Goal: Task Accomplishment & Management: Manage account settings

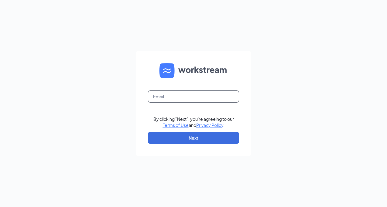
click at [163, 101] on input "text" at bounding box center [193, 97] width 91 height 12
type input "[EMAIL_ADDRESS][DOMAIN_NAME]"
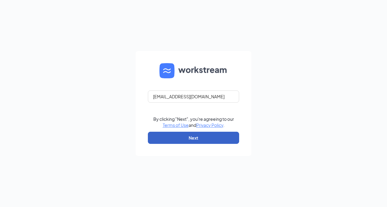
click at [187, 136] on button "Next" at bounding box center [193, 138] width 91 height 12
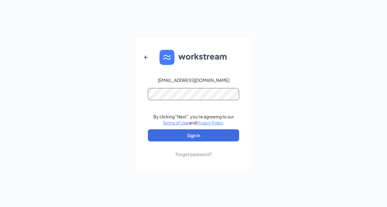
click at [148, 129] on button "Sign In" at bounding box center [193, 135] width 91 height 12
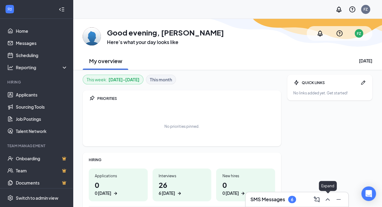
click at [327, 196] on icon "ChevronUp" at bounding box center [327, 199] width 7 height 7
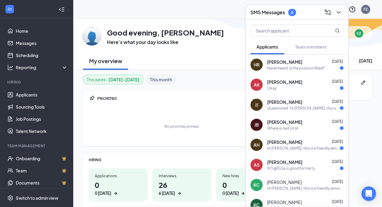
click at [305, 67] on div "Never heard. Is the position filled?" at bounding box center [295, 68] width 57 height 5
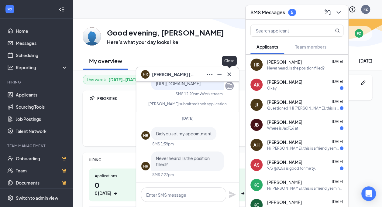
click at [229, 76] on icon "Cross" at bounding box center [229, 74] width 7 height 7
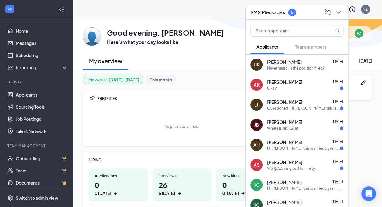
click at [293, 86] on div "Okay" at bounding box center [305, 88] width 76 height 5
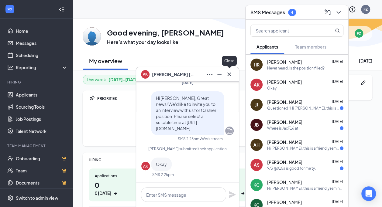
click at [231, 77] on icon "Cross" at bounding box center [229, 74] width 7 height 7
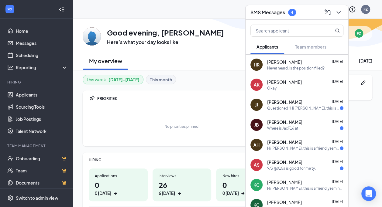
click at [284, 108] on div "Questioned “Hi [PERSON_NAME], this is a friendly reminder. Your interview with …" at bounding box center [303, 108] width 73 height 5
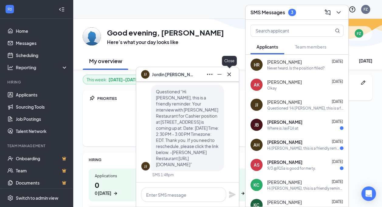
click at [229, 75] on icon "Cross" at bounding box center [229, 74] width 4 height 4
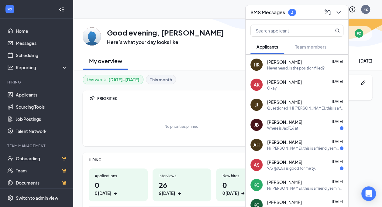
click at [281, 127] on div "Where is JaxF16 at" at bounding box center [282, 128] width 31 height 5
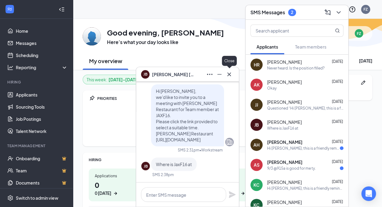
click at [231, 75] on icon "Cross" at bounding box center [229, 74] width 7 height 7
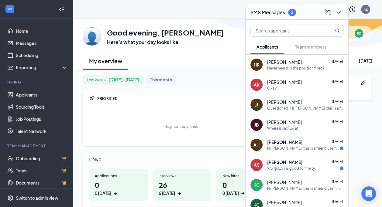
click at [278, 142] on span "[PERSON_NAME]" at bounding box center [284, 142] width 35 height 6
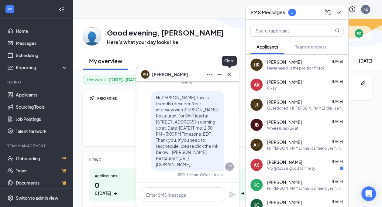
click at [232, 73] on icon "Cross" at bounding box center [229, 74] width 7 height 7
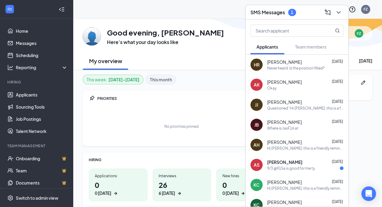
click at [295, 165] on div "[PERSON_NAME] [DATE]" at bounding box center [305, 162] width 76 height 6
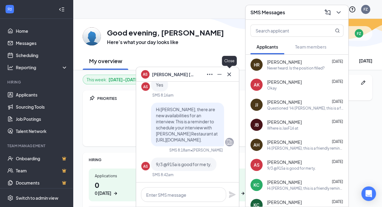
click at [233, 75] on button at bounding box center [229, 75] width 10 height 10
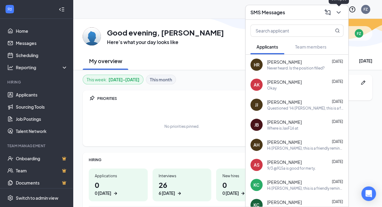
click at [337, 12] on icon "ChevronDown" at bounding box center [338, 12] width 7 height 7
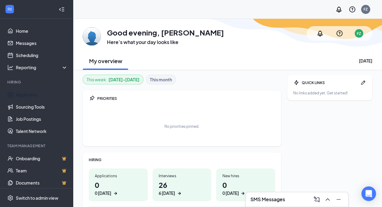
click at [28, 93] on link "Applicants" at bounding box center [42, 95] width 52 height 12
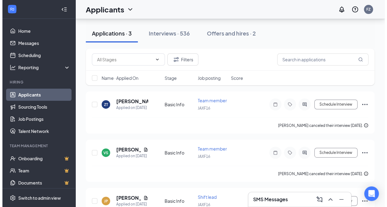
scroll to position [61, 0]
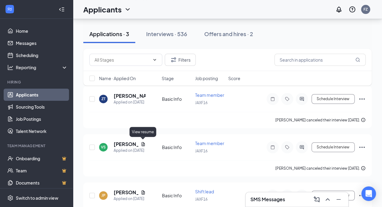
click at [142, 143] on icon "Document" at bounding box center [142, 144] width 3 height 4
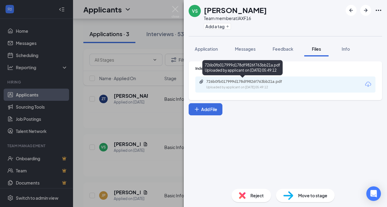
click at [236, 87] on div "Uploaded by applicant on [DATE] 05:49:12" at bounding box center [251, 87] width 91 height 5
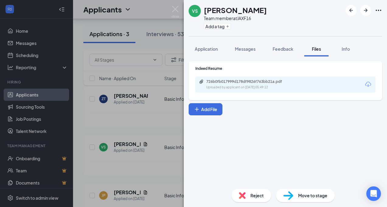
click at [241, 52] on div "Messages" at bounding box center [245, 49] width 21 height 6
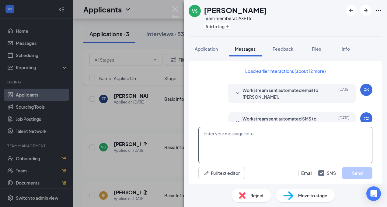
click at [233, 139] on textarea at bounding box center [285, 145] width 174 height 36
type textarea "g"
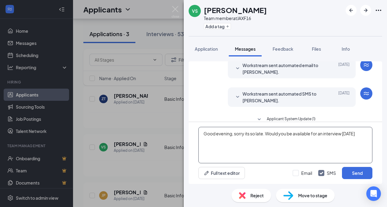
scroll to position [222, 0]
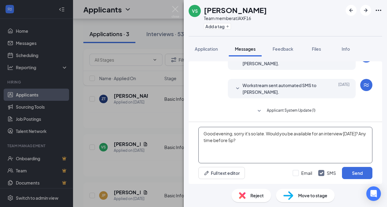
type textarea "Good evening, sorry it's so late. Would you be available for an interview [DATE…"
click at [358, 171] on button "Send" at bounding box center [357, 173] width 30 height 12
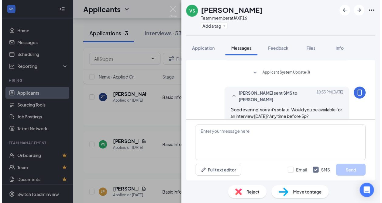
scroll to position [268, 0]
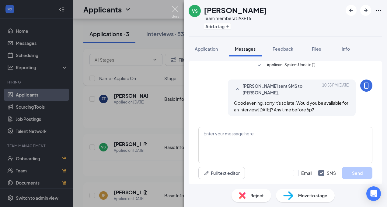
click at [179, 10] on img at bounding box center [175, 12] width 8 height 12
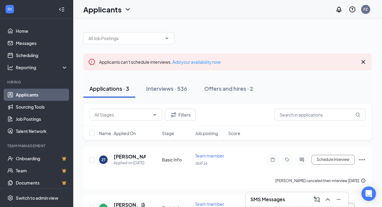
click at [169, 90] on div "Interviews · 536" at bounding box center [166, 89] width 41 height 8
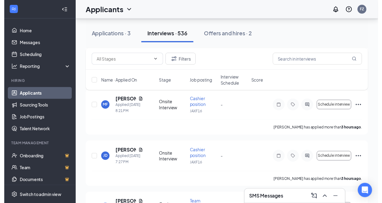
scroll to position [122, 0]
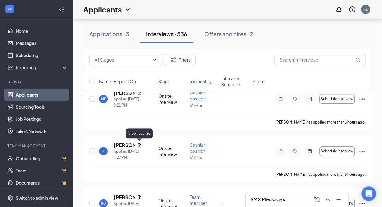
click at [138, 145] on icon "Document" at bounding box center [139, 145] width 5 height 5
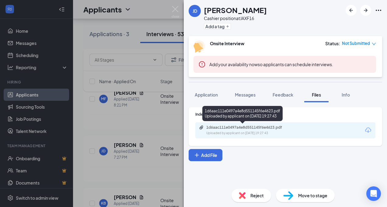
click at [266, 129] on div "1d6aac111e0497a4e8d551145f6e4623.pdf" at bounding box center [248, 127] width 85 height 5
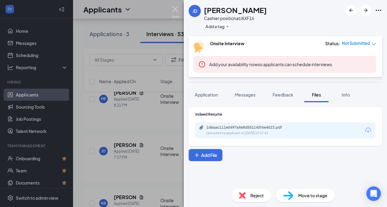
click at [172, 9] on img at bounding box center [175, 12] width 8 height 12
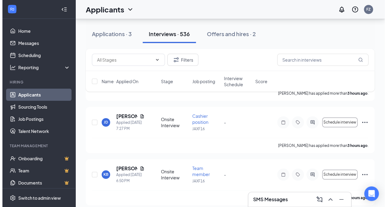
scroll to position [152, 0]
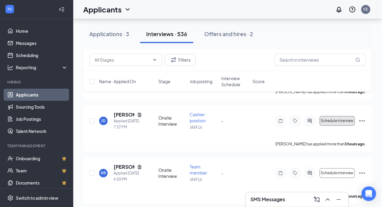
click at [337, 119] on span "Schedule interview" at bounding box center [337, 121] width 33 height 4
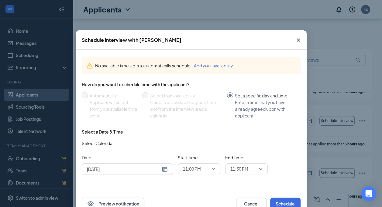
click at [295, 39] on icon "Cross" at bounding box center [298, 39] width 7 height 7
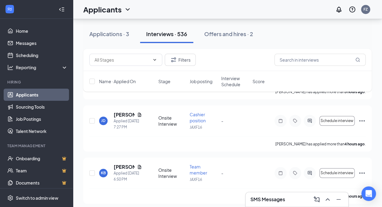
click at [308, 117] on div at bounding box center [310, 121] width 12 height 12
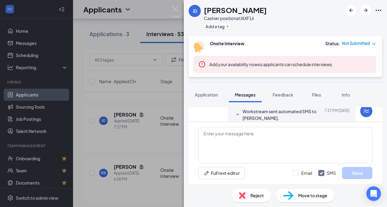
scroll to position [152, 0]
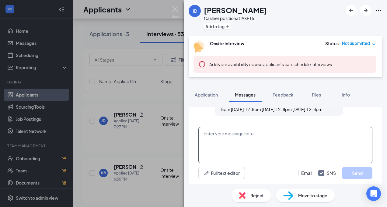
click at [230, 142] on textarea at bounding box center [285, 145] width 174 height 36
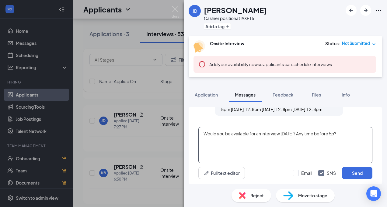
drag, startPoint x: 357, startPoint y: 132, endPoint x: 158, endPoint y: 120, distance: 199.1
click at [161, 122] on div "JD [PERSON_NAME] Cashier position at JAXF16 Add a tag Onsite Interview Status :…" at bounding box center [193, 103] width 387 height 207
type textarea "Would you be available for an interview [DATE]? Any time before 5p?"
click at [360, 174] on button "Send" at bounding box center [357, 173] width 30 height 12
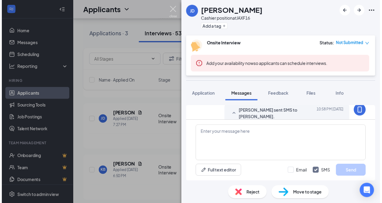
scroll to position [198, 0]
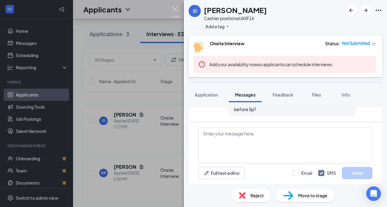
click at [174, 7] on img at bounding box center [175, 12] width 8 height 12
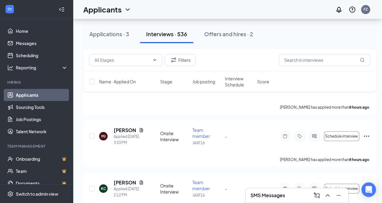
scroll to position [577, 0]
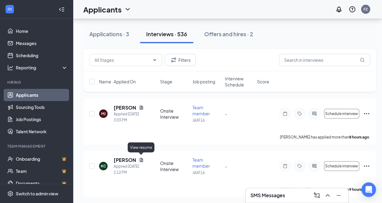
click at [141, 159] on icon "Document" at bounding box center [141, 159] width 5 height 5
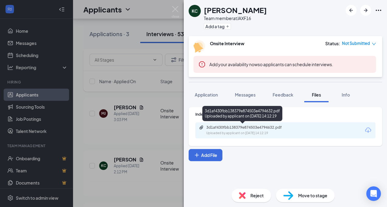
click at [266, 129] on div "3d1af430fbb138379e874503e4794632.pdf" at bounding box center [248, 127] width 85 height 5
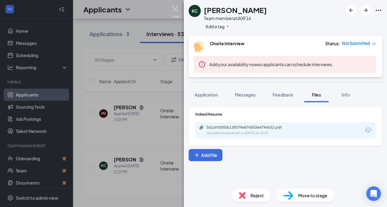
click at [175, 9] on img at bounding box center [175, 12] width 8 height 12
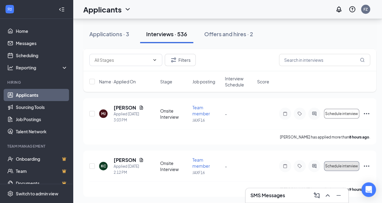
click at [342, 164] on span "Schedule interview" at bounding box center [341, 166] width 33 height 4
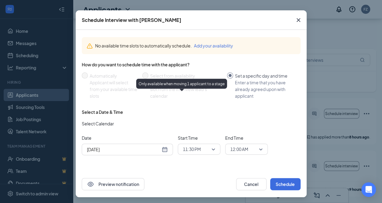
scroll to position [21, 0]
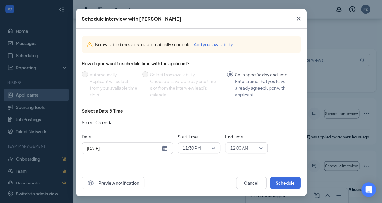
click at [162, 149] on div "[DATE]" at bounding box center [127, 148] width 81 height 7
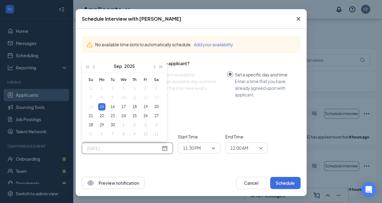
type input "[DATE]"
click at [109, 105] on div "16" at bounding box center [112, 106] width 7 height 7
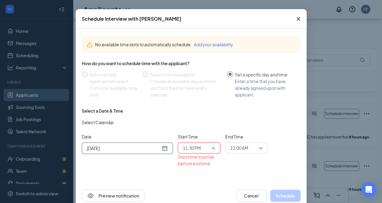
click at [211, 149] on span "11:30 PM" at bounding box center [199, 147] width 32 height 9
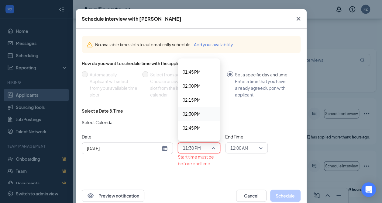
scroll to position [765, 0]
click at [195, 98] on span "02:15 PM" at bounding box center [192, 100] width 18 height 7
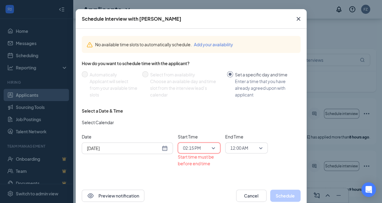
click at [260, 148] on span "12:00 AM" at bounding box center [246, 147] width 32 height 9
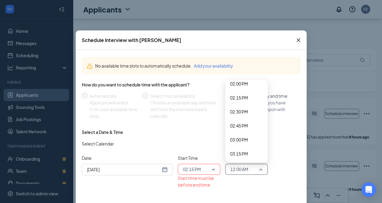
scroll to position [790, 0]
click at [242, 111] on span "02:30 PM" at bounding box center [239, 110] width 18 height 7
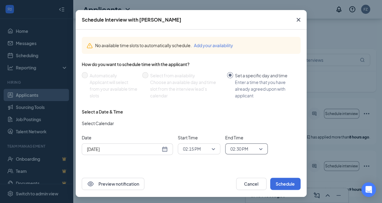
scroll to position [21, 0]
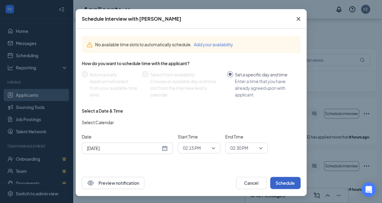
click at [285, 179] on button "Schedule" at bounding box center [285, 183] width 30 height 12
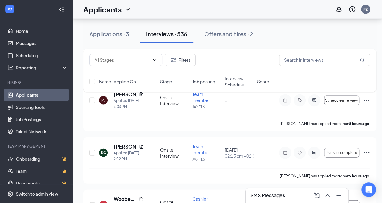
scroll to position [638, 0]
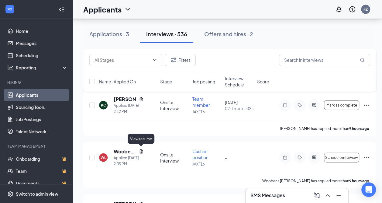
click at [140, 150] on icon "Document" at bounding box center [141, 151] width 3 height 4
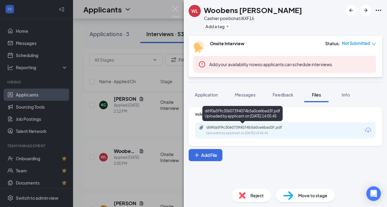
click at [259, 131] on div "Uploaded by applicant on [DATE] 14:05:45" at bounding box center [251, 133] width 91 height 5
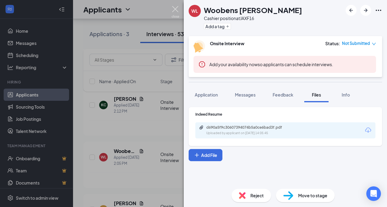
click at [174, 8] on img at bounding box center [175, 12] width 8 height 12
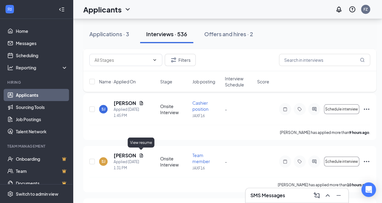
scroll to position [790, 0]
click at [140, 155] on icon "Document" at bounding box center [141, 156] width 5 height 5
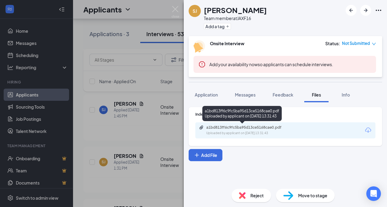
click at [258, 133] on div "Uploaded by applicant on [DATE] 13:31:43" at bounding box center [251, 133] width 91 height 5
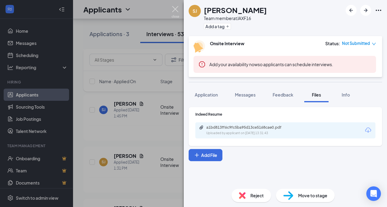
click at [177, 7] on img at bounding box center [175, 12] width 8 height 12
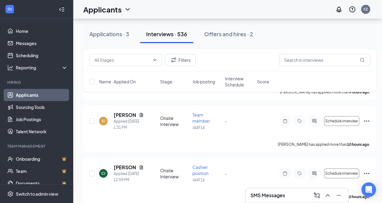
scroll to position [851, 0]
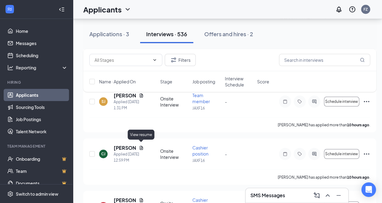
click at [140, 146] on icon "Document" at bounding box center [141, 148] width 3 height 4
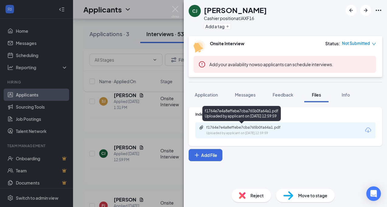
click at [233, 127] on div "f1764e7e4a8effebe7cba765b0fa64a1.pdf" at bounding box center [248, 127] width 85 height 5
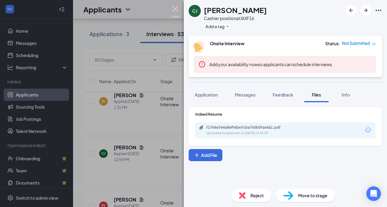
click at [176, 7] on img at bounding box center [175, 12] width 8 height 12
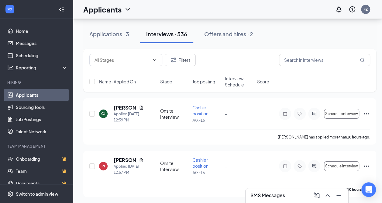
scroll to position [912, 0]
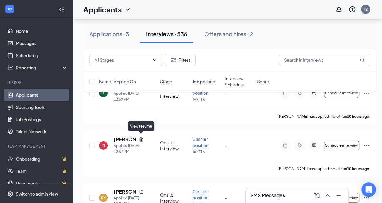
click at [142, 137] on icon "Document" at bounding box center [141, 139] width 5 height 5
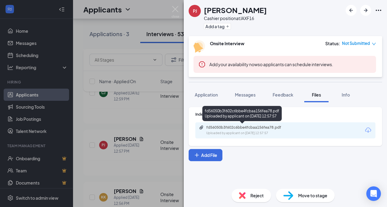
click at [257, 133] on div "Uploaded by applicant on [DATE] 12:57:57" at bounding box center [251, 133] width 91 height 5
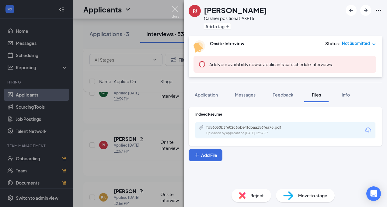
click at [178, 7] on img at bounding box center [175, 12] width 8 height 12
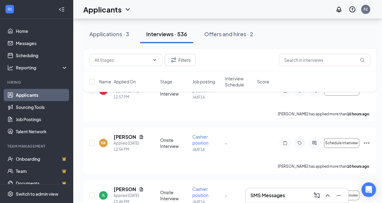
scroll to position [973, 0]
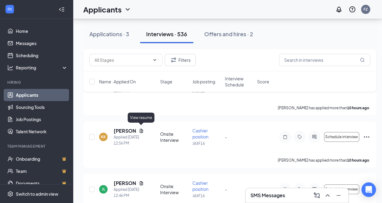
click at [142, 129] on icon "Document" at bounding box center [141, 131] width 3 height 4
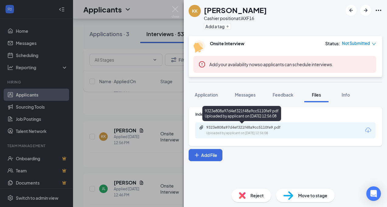
click at [230, 129] on div "9323e808a97d4ef321f48a9cc5110fe9.pdf" at bounding box center [248, 127] width 85 height 5
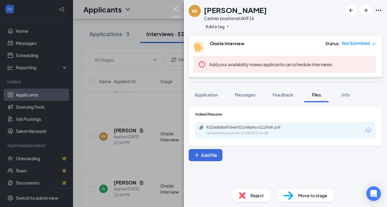
click at [173, 7] on img at bounding box center [175, 12] width 8 height 12
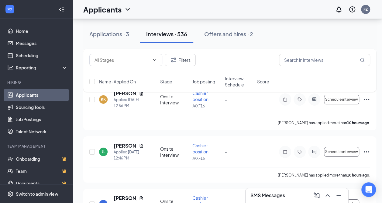
scroll to position [1033, 0]
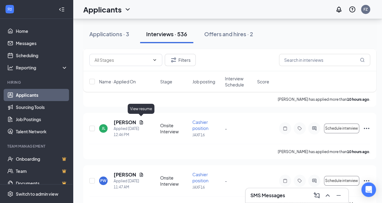
click at [141, 120] on icon "Document" at bounding box center [141, 122] width 3 height 4
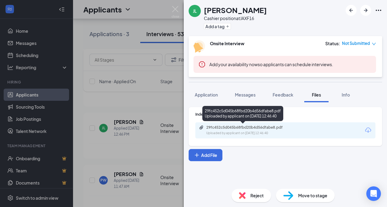
click at [236, 135] on div "Uploaded by applicant on [DATE] 12:46:40" at bounding box center [251, 133] width 91 height 5
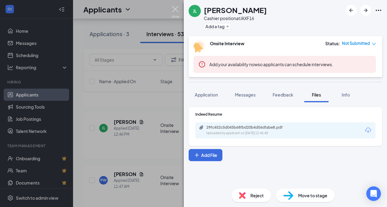
click at [174, 8] on img at bounding box center [175, 12] width 8 height 12
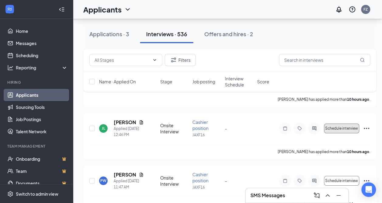
click at [341, 126] on span "Schedule interview" at bounding box center [341, 128] width 33 height 4
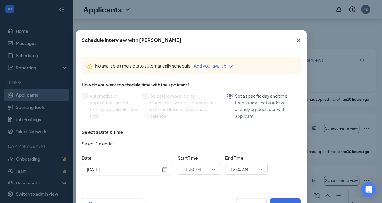
scroll to position [21, 0]
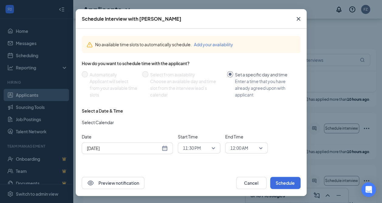
click at [163, 146] on div "[DATE]" at bounding box center [127, 148] width 81 height 7
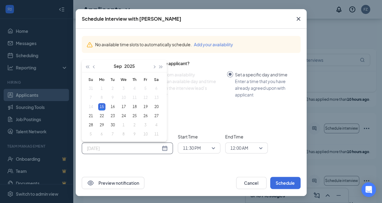
type input "[DATE]"
click at [111, 106] on div "16" at bounding box center [112, 106] width 7 height 7
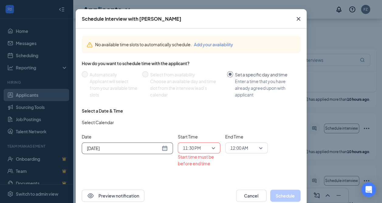
click at [212, 145] on span "11:30 PM" at bounding box center [199, 147] width 32 height 9
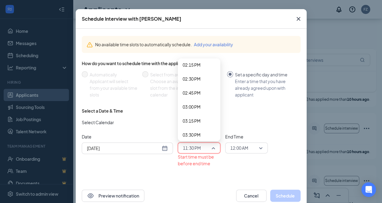
scroll to position [765, 0]
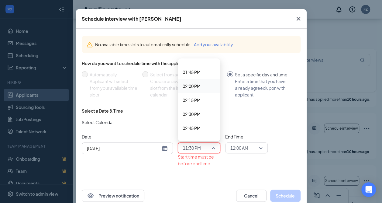
click at [195, 84] on span "02:00 PM" at bounding box center [192, 86] width 18 height 7
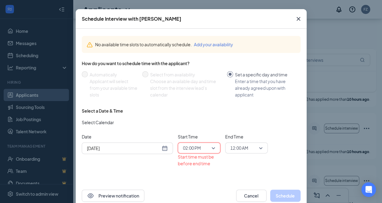
click at [257, 146] on span "12:00 AM" at bounding box center [246, 147] width 32 height 9
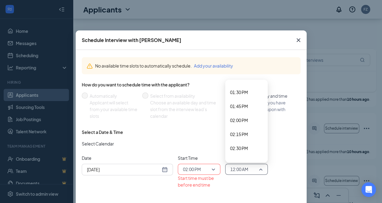
scroll to position [729, 0]
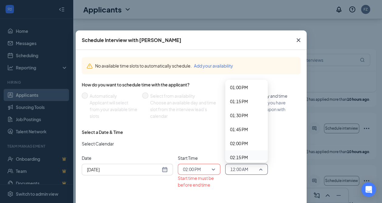
click at [234, 157] on span "02:15 PM" at bounding box center [239, 157] width 18 height 7
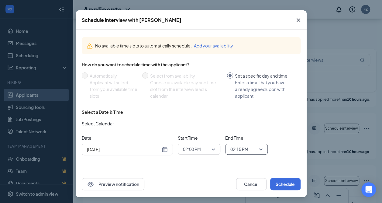
scroll to position [21, 0]
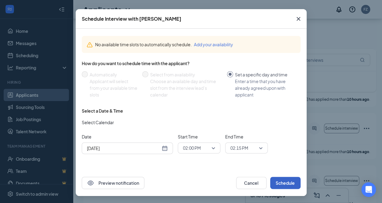
click at [276, 182] on button "Schedule" at bounding box center [285, 183] width 30 height 12
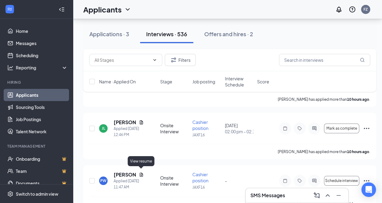
click at [141, 173] on icon "Document" at bounding box center [141, 174] width 5 height 5
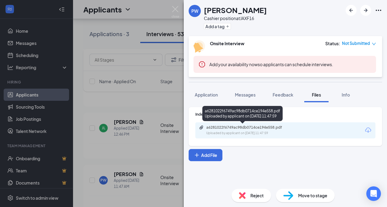
click at [248, 133] on div "Uploaded by applicant on [DATE] 11:47:59" at bounding box center [251, 133] width 91 height 5
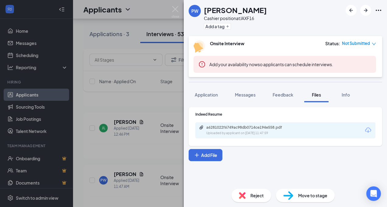
click at [176, 5] on div "PW [PERSON_NAME] Cashier position at JAXF16 Add a tag Onsite Interview Status :…" at bounding box center [193, 103] width 387 height 207
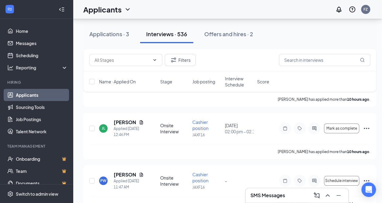
click at [174, 10] on div "Applicants FZ" at bounding box center [227, 9] width 309 height 19
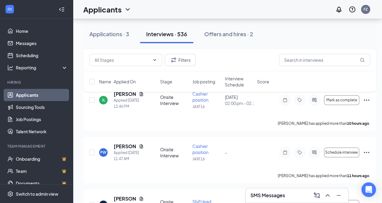
scroll to position [1064, 0]
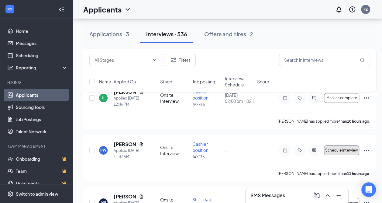
click at [343, 150] on span "Schedule interview" at bounding box center [341, 150] width 33 height 4
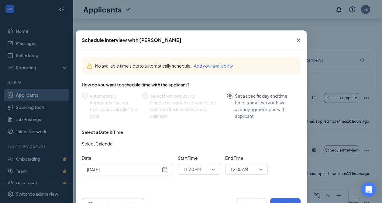
click at [161, 169] on div "[DATE]" at bounding box center [127, 169] width 81 height 7
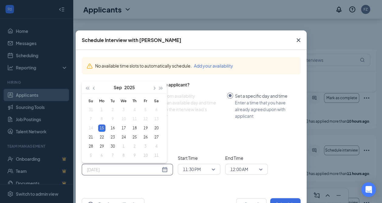
type input "[DATE]"
click at [112, 126] on div "16" at bounding box center [112, 127] width 7 height 7
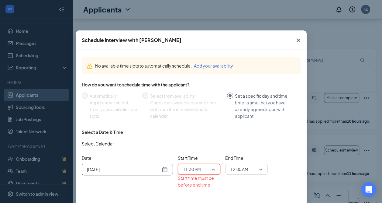
click at [209, 167] on span "11:30 PM" at bounding box center [199, 168] width 32 height 9
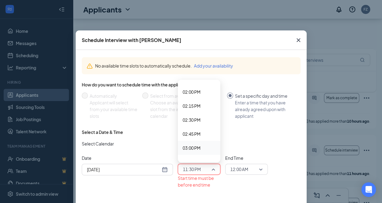
scroll to position [765, 0]
click at [193, 134] on span "02:30 PM" at bounding box center [192, 135] width 18 height 7
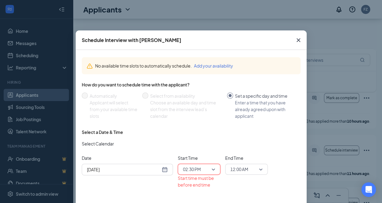
click at [260, 170] on span "12:00 AM" at bounding box center [246, 168] width 32 height 9
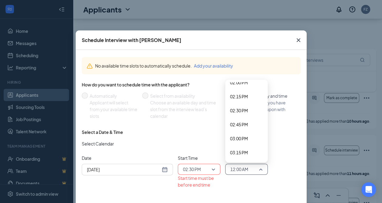
scroll to position [790, 0]
click at [237, 123] on span "02:45 PM" at bounding box center [239, 124] width 18 height 7
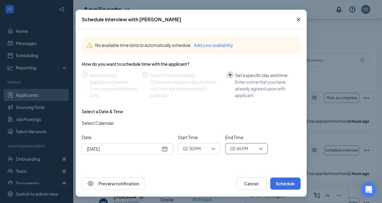
scroll to position [21, 0]
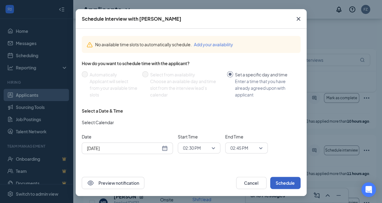
click at [281, 182] on button "Schedule" at bounding box center [285, 183] width 30 height 12
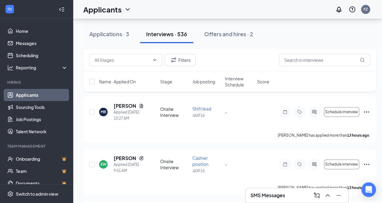
scroll to position [1155, 0]
click at [142, 103] on icon "Document" at bounding box center [141, 105] width 3 height 4
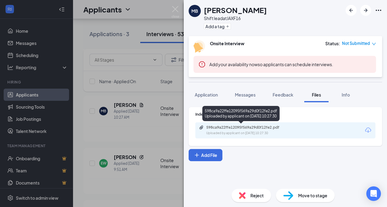
click at [242, 133] on div "Uploaded by applicant on [DATE] 10:27:30" at bounding box center [251, 133] width 91 height 5
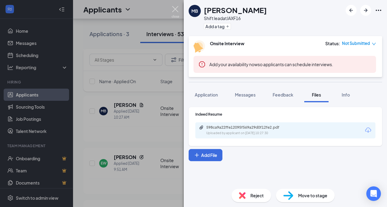
drag, startPoint x: 174, startPoint y: 6, endPoint x: 175, endPoint y: 9, distance: 3.3
click at [174, 6] on img at bounding box center [175, 12] width 8 height 12
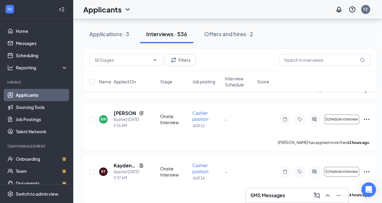
scroll to position [1246, 0]
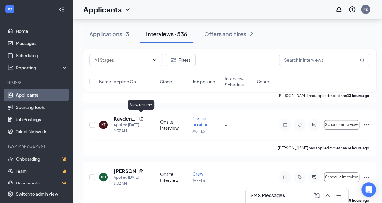
click at [140, 117] on icon "Document" at bounding box center [141, 118] width 5 height 5
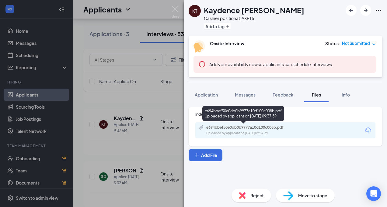
click at [249, 129] on div "e694bbef50e0db0b9977a10d100c008b.pdf" at bounding box center [248, 127] width 85 height 5
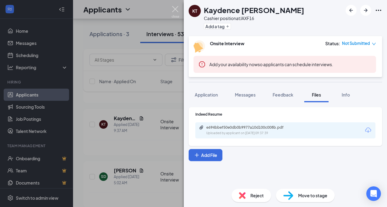
click at [174, 6] on img at bounding box center [175, 12] width 8 height 12
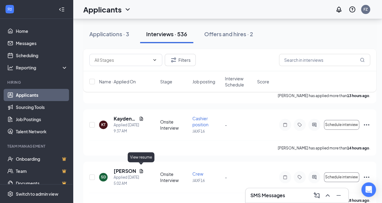
click at [141, 169] on icon "Document" at bounding box center [141, 170] width 5 height 5
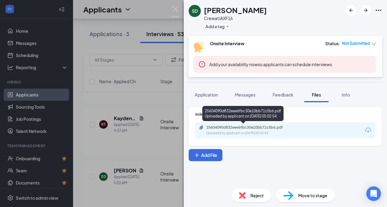
click at [233, 125] on div "25604090d832eee6fbc30e10bb71c5b6.pdf" at bounding box center [248, 127] width 85 height 5
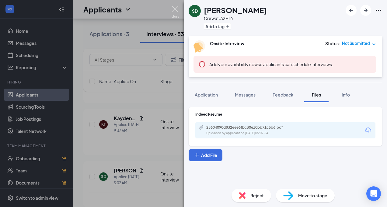
click at [174, 7] on img at bounding box center [175, 12] width 8 height 12
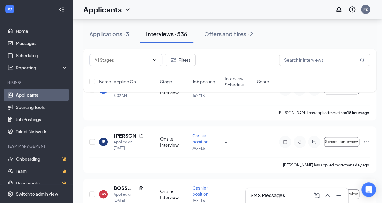
scroll to position [1368, 0]
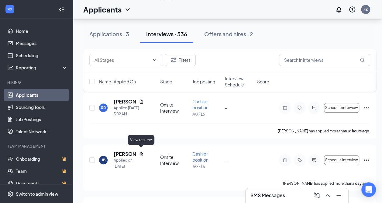
click at [140, 152] on icon "Document" at bounding box center [141, 154] width 3 height 4
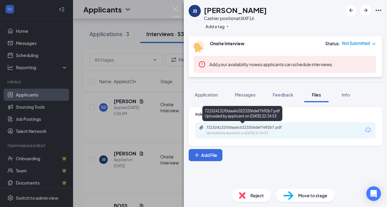
click at [250, 131] on div "Uploaded by applicant on [DATE] 22:34:53" at bounding box center [251, 133] width 91 height 5
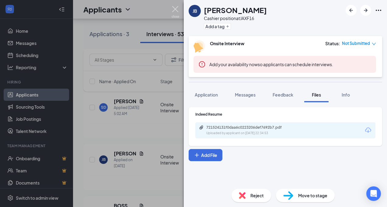
click at [176, 12] on img at bounding box center [175, 12] width 8 height 12
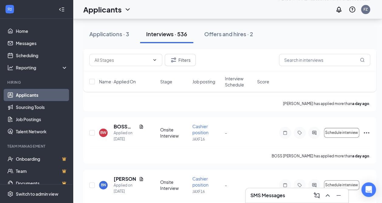
scroll to position [1459, 0]
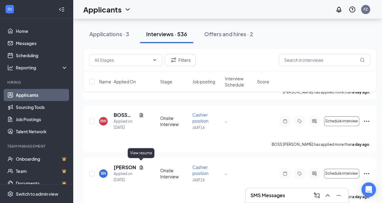
click at [141, 165] on icon "Document" at bounding box center [141, 167] width 5 height 5
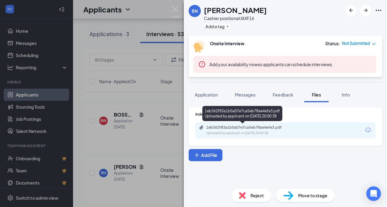
click at [274, 126] on div "1eb362f83a1b5a07e7ca5eb78ae4efe3.pdf" at bounding box center [248, 127] width 85 height 5
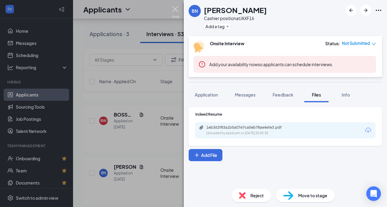
click at [175, 10] on img at bounding box center [175, 12] width 8 height 12
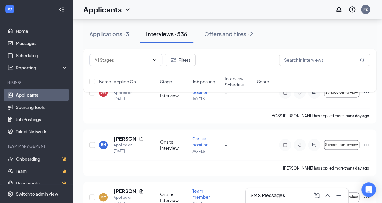
scroll to position [1489, 0]
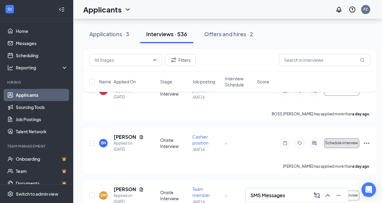
click at [337, 141] on span "Schedule interview" at bounding box center [341, 143] width 33 height 4
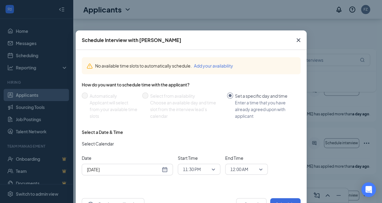
click at [164, 170] on div "[DATE]" at bounding box center [127, 169] width 81 height 7
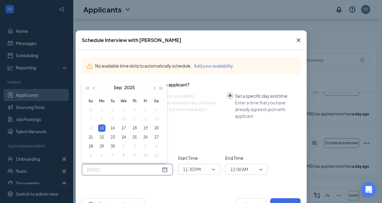
type input "[DATE]"
click at [112, 126] on div "16" at bounding box center [112, 127] width 7 height 7
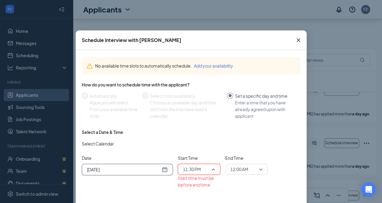
click at [214, 170] on div "11:30 PM" at bounding box center [199, 169] width 43 height 11
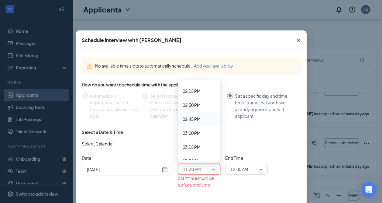
click at [195, 117] on span "02:45 PM" at bounding box center [192, 118] width 18 height 7
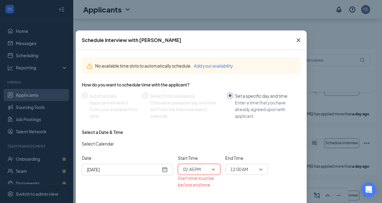
click at [258, 168] on span "12:00 AM" at bounding box center [246, 168] width 32 height 9
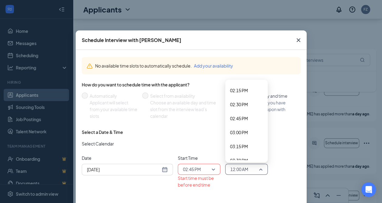
scroll to position [790, 0]
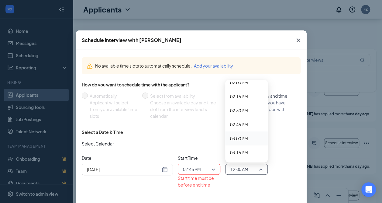
click at [239, 137] on span "03:00 PM" at bounding box center [239, 138] width 18 height 7
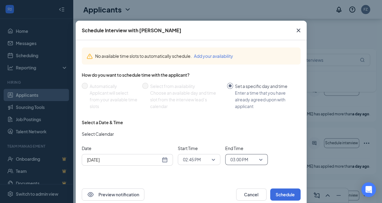
scroll to position [21, 0]
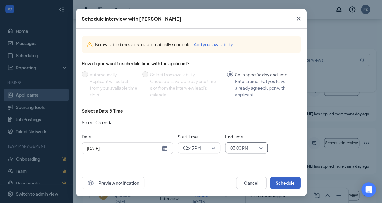
click at [284, 181] on button "Schedule" at bounding box center [285, 183] width 30 height 12
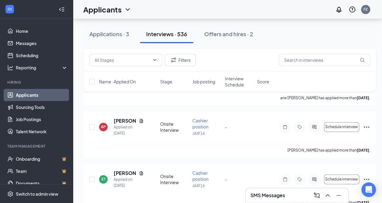
scroll to position [2614, 0]
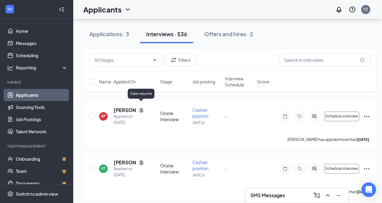
click at [140, 108] on icon "Document" at bounding box center [141, 110] width 5 height 5
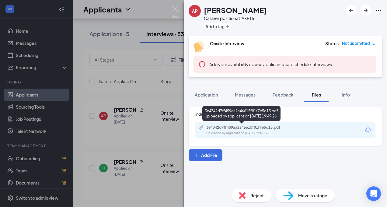
click at [249, 131] on div "Uploaded by applicant on [DATE] 19:49:26" at bounding box center [251, 133] width 91 height 5
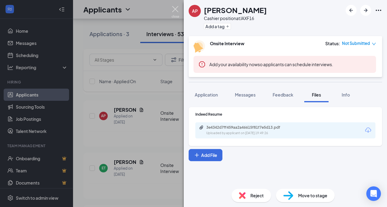
click at [177, 8] on img at bounding box center [175, 12] width 8 height 12
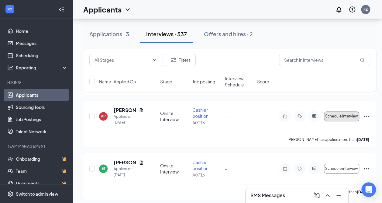
click at [343, 114] on span "Schedule interview" at bounding box center [341, 116] width 33 height 4
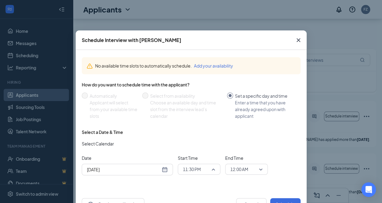
click at [215, 168] on div "11:30 PM" at bounding box center [199, 169] width 43 height 11
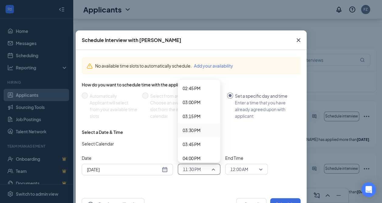
scroll to position [825, 0]
click at [195, 103] on span "03:00 PM" at bounding box center [192, 102] width 18 height 7
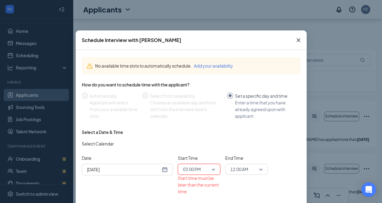
click at [256, 168] on span "12:00 AM" at bounding box center [246, 168] width 32 height 9
click at [208, 145] on div "Select Calendar" at bounding box center [191, 145] width 219 height 10
click at [159, 171] on div "[DATE]" at bounding box center [127, 169] width 81 height 7
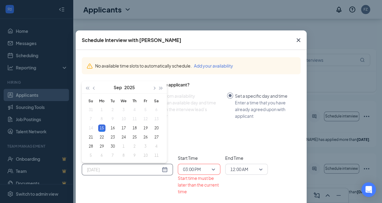
type input "[DATE]"
click at [111, 128] on div "16" at bounding box center [112, 127] width 7 height 7
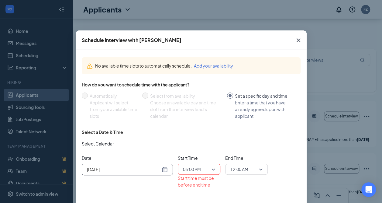
click at [256, 166] on span "12:00 AM" at bounding box center [246, 168] width 32 height 9
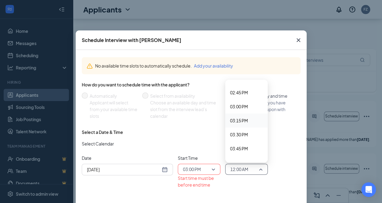
scroll to position [821, 0]
click at [241, 120] on span "03:15 PM" at bounding box center [239, 122] width 18 height 7
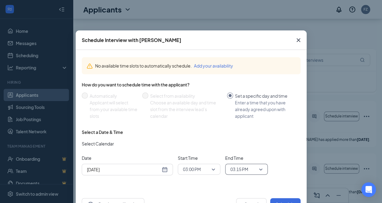
scroll to position [21, 0]
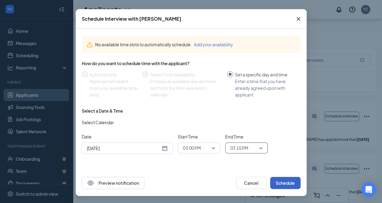
click at [277, 182] on button "Schedule" at bounding box center [285, 183] width 30 height 12
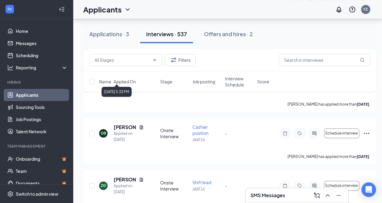
scroll to position [3708, 0]
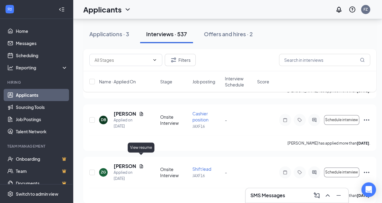
click at [141, 164] on icon "Document" at bounding box center [141, 166] width 5 height 5
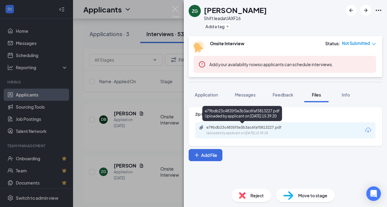
click at [239, 130] on div "e79bdb23c4835f5e3b3ac6faf5813227.pdf Uploaded by applicant on [DATE] 15:39:20" at bounding box center [248, 130] width 98 height 11
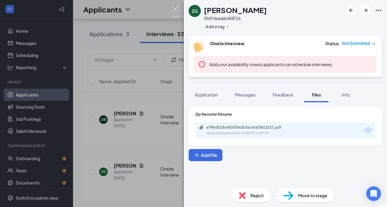
click at [176, 9] on img at bounding box center [175, 12] width 8 height 12
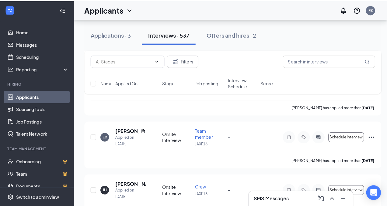
scroll to position [4012, 0]
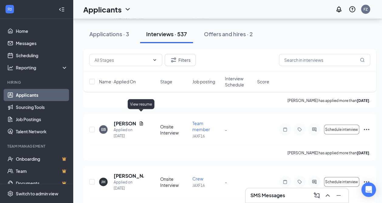
click at [142, 121] on icon "Document" at bounding box center [141, 123] width 3 height 4
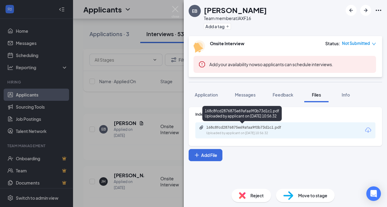
click at [235, 130] on div "168c8fcd2876875e69afaa9f0b73d1c1.pdf Uploaded by applicant on [DATE] 10:56:32" at bounding box center [248, 130] width 98 height 11
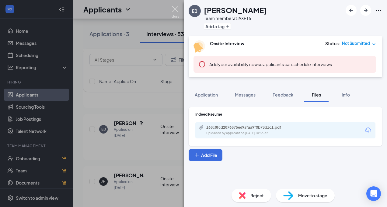
click at [177, 10] on img at bounding box center [175, 12] width 8 height 12
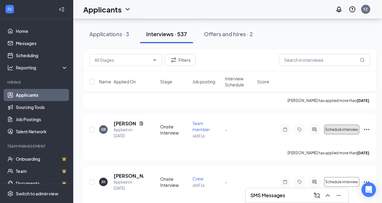
click at [334, 127] on span "Schedule interview" at bounding box center [341, 129] width 33 height 4
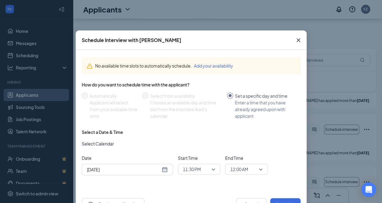
click at [298, 42] on icon "Cross" at bounding box center [298, 39] width 7 height 7
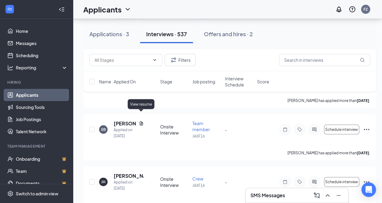
click at [141, 121] on icon "Document" at bounding box center [141, 123] width 5 height 5
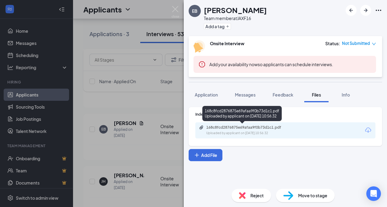
click at [252, 128] on div "168c8fcd2876875e69afaa9f0b73d1c1.pdf" at bounding box center [248, 127] width 85 height 5
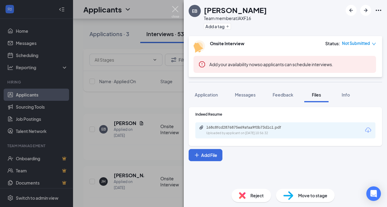
drag, startPoint x: 174, startPoint y: 10, endPoint x: 161, endPoint y: 99, distance: 89.7
click at [174, 10] on img at bounding box center [175, 12] width 8 height 12
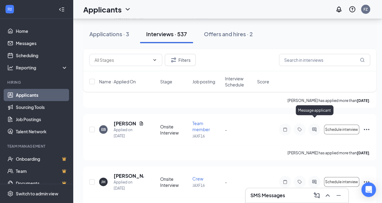
click at [315, 127] on icon "ActiveChat" at bounding box center [314, 129] width 7 height 5
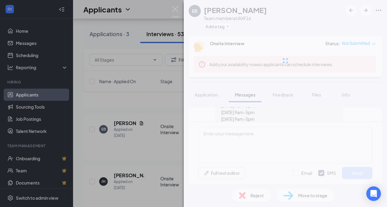
scroll to position [179, 0]
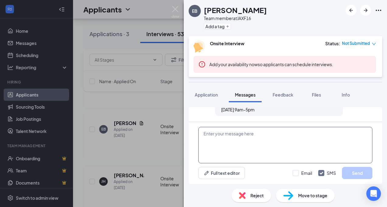
click at [235, 137] on textarea at bounding box center [285, 145] width 174 height 36
drag, startPoint x: 226, startPoint y: 135, endPoint x: 226, endPoint y: 132, distance: 3.4
click at [226, 134] on textarea at bounding box center [285, 145] width 174 height 36
type textarea "C"
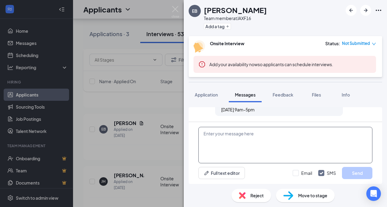
drag, startPoint x: 219, startPoint y: 130, endPoint x: 205, endPoint y: 129, distance: 13.4
paste textarea "Would you be available for an interview [DATE]? Any time before 5p?"
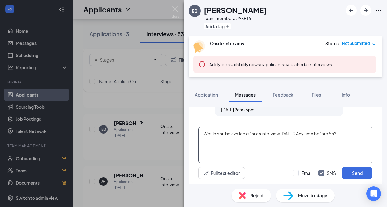
type textarea "Would you be available for an interview [DATE]? Any time before 5p?"
click at [354, 172] on button "Send" at bounding box center [357, 173] width 30 height 12
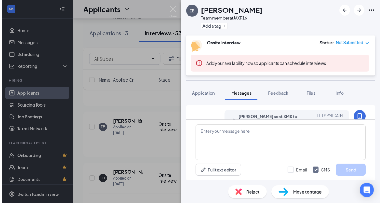
scroll to position [219, 0]
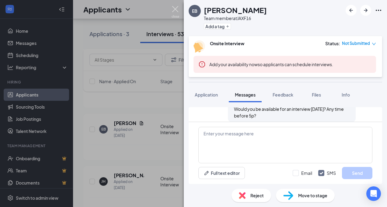
click at [173, 9] on img at bounding box center [175, 12] width 8 height 12
